Goal: Navigation & Orientation: Find specific page/section

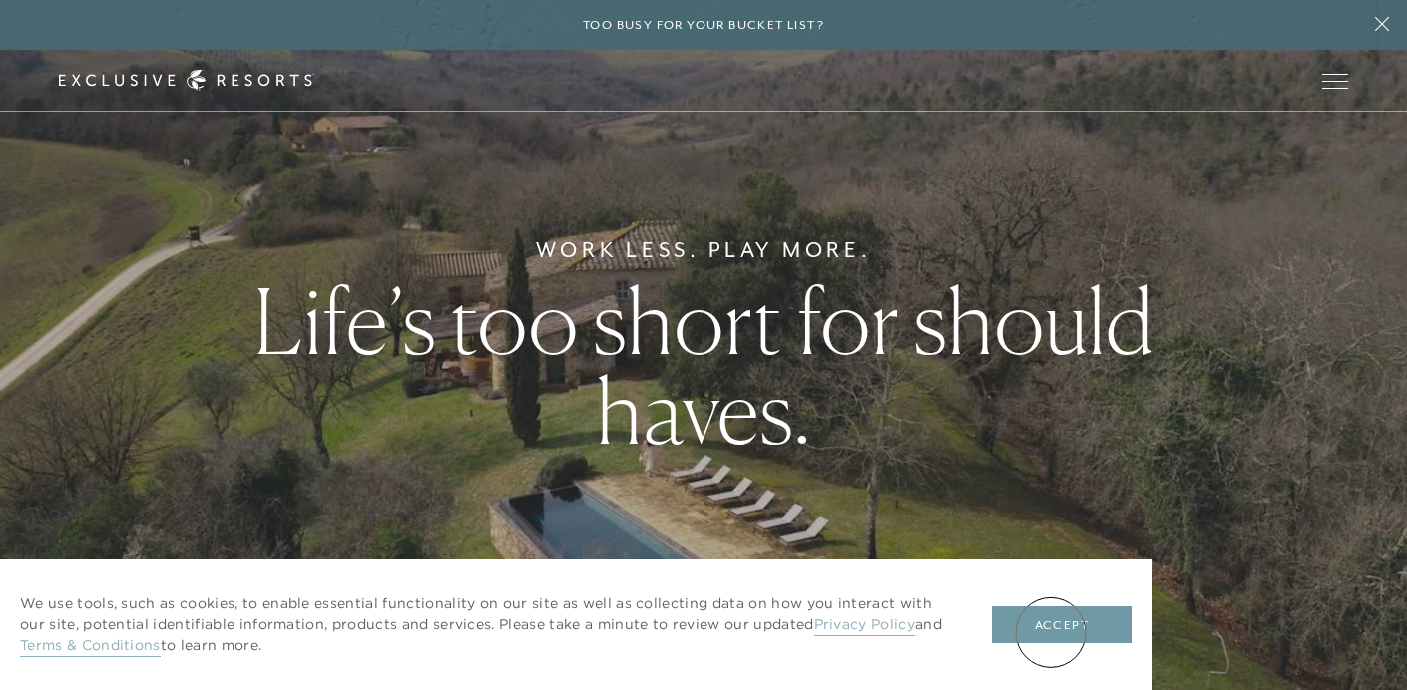
click at [1051, 631] on button "Accept" at bounding box center [1062, 626] width 140 height 38
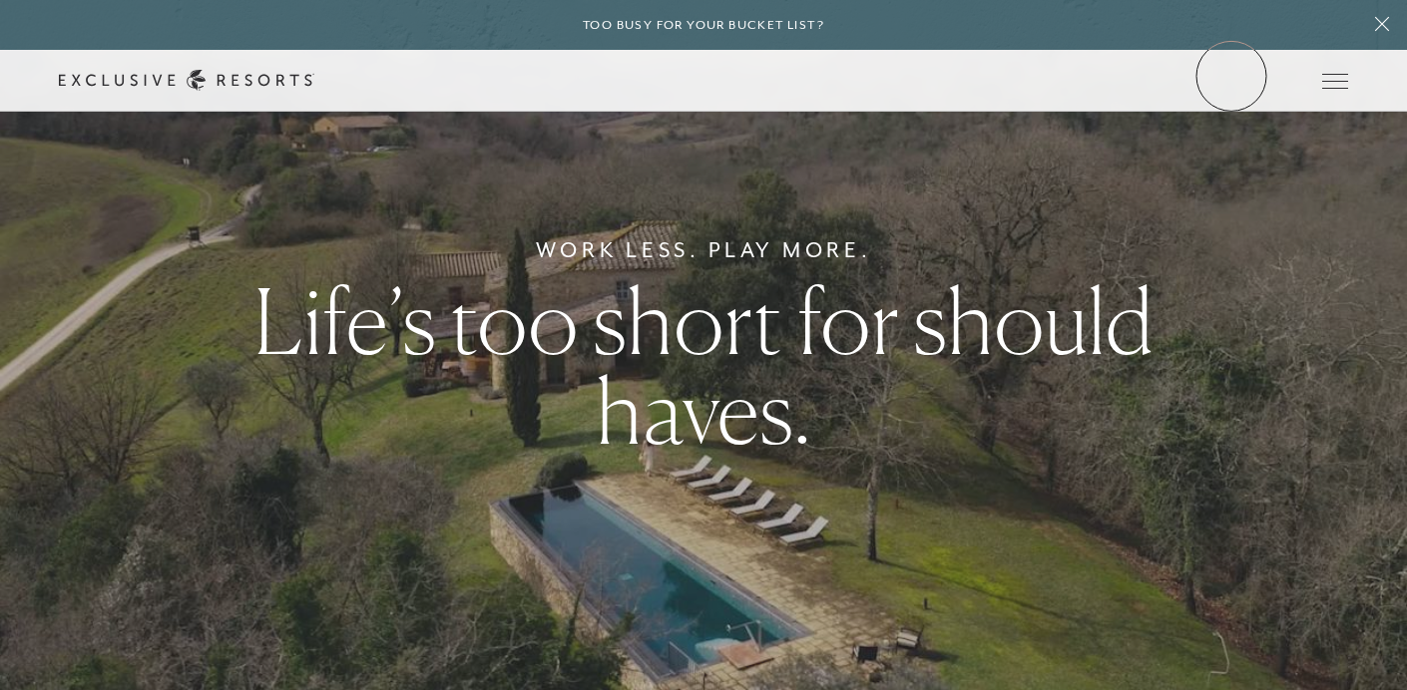
click at [0, 0] on link "Member Login" at bounding box center [0, 0] width 0 height 0
click at [0, 0] on link "The Collection" at bounding box center [0, 0] width 0 height 0
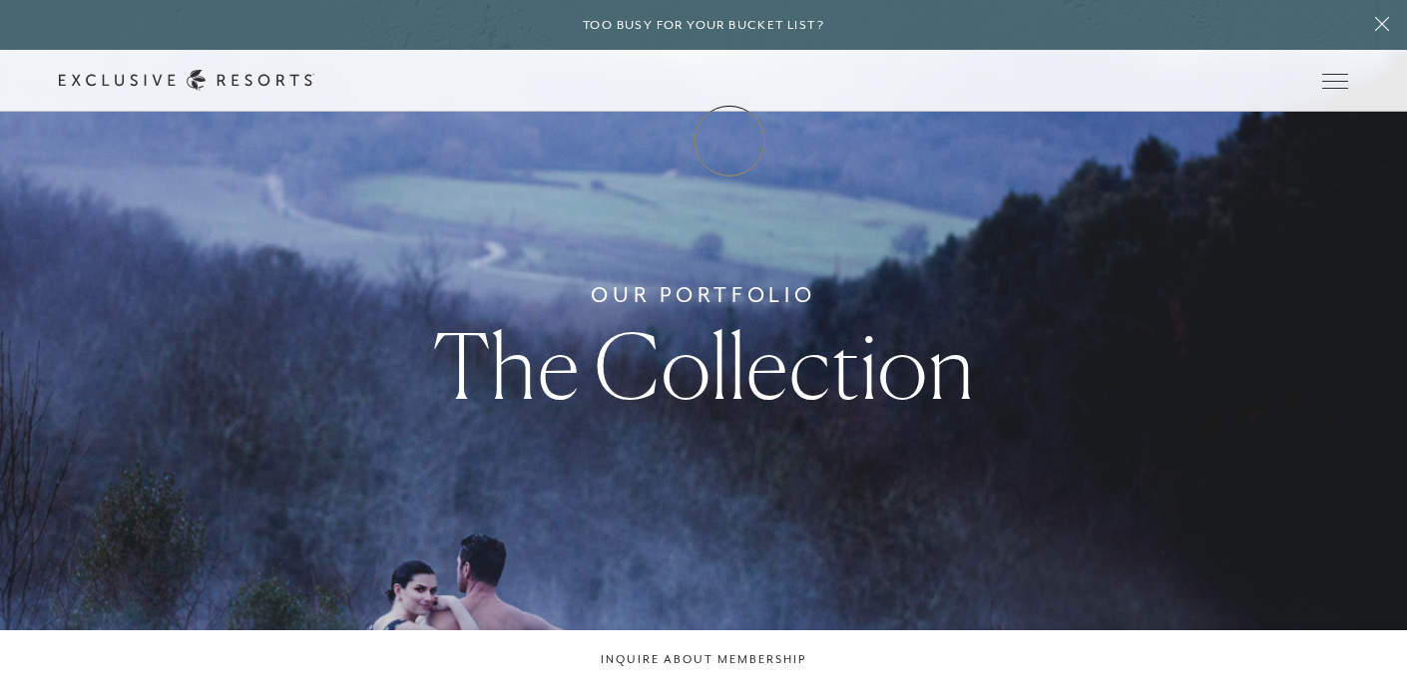
click at [0, 0] on link "Membership" at bounding box center [0, 0] width 0 height 0
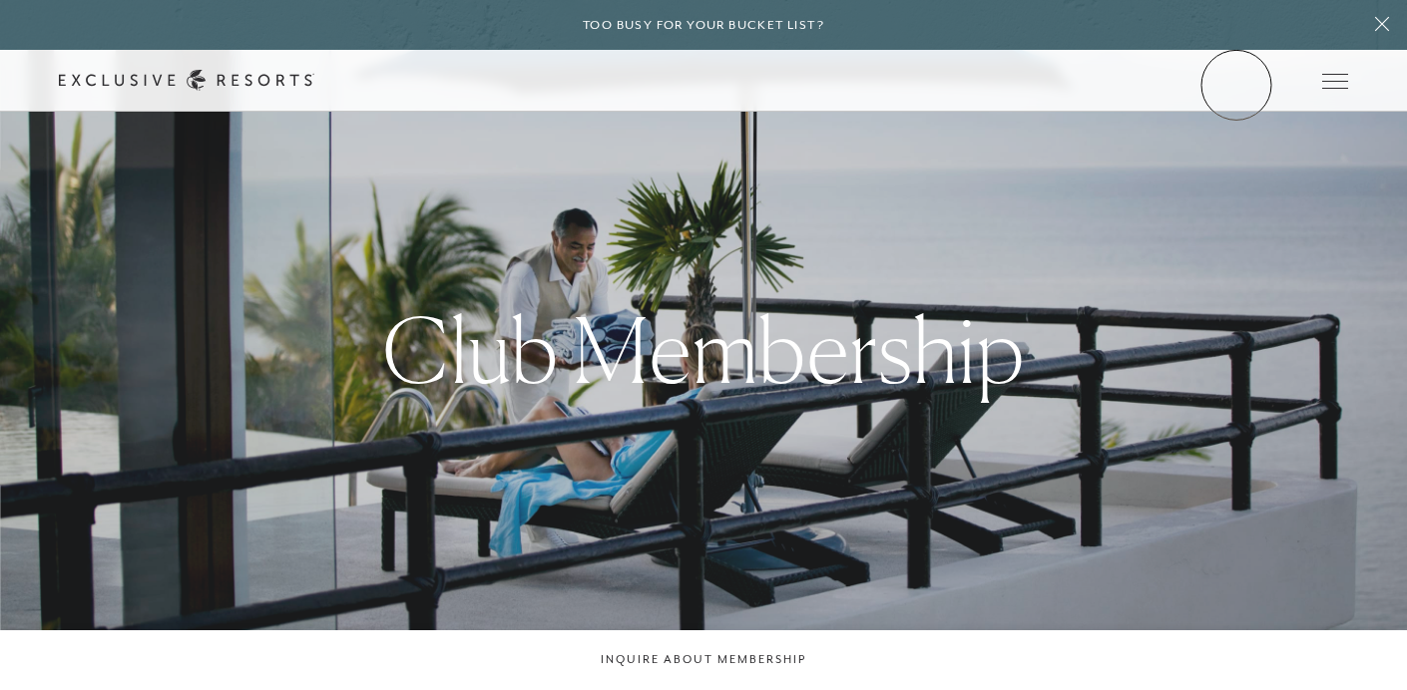
click at [0, 0] on link "Member Login" at bounding box center [0, 0] width 0 height 0
